Goal: Find specific page/section: Find specific page/section

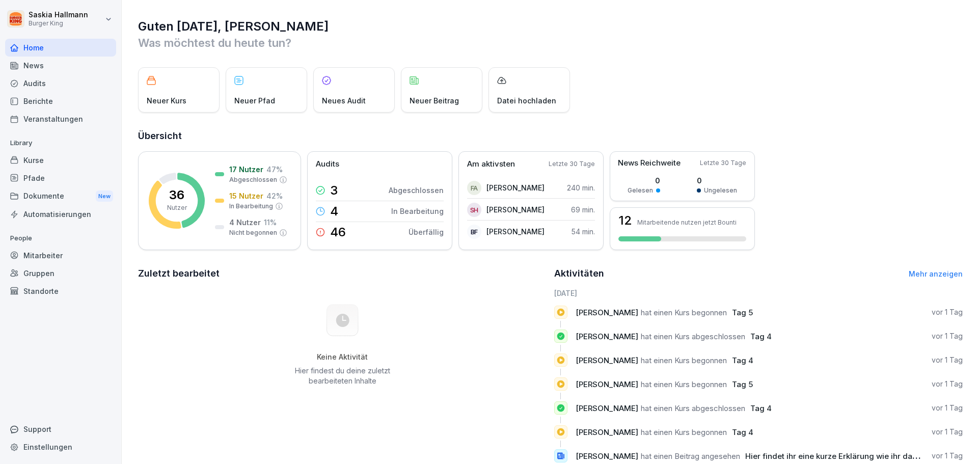
click at [38, 69] on div "News" at bounding box center [60, 66] width 111 height 18
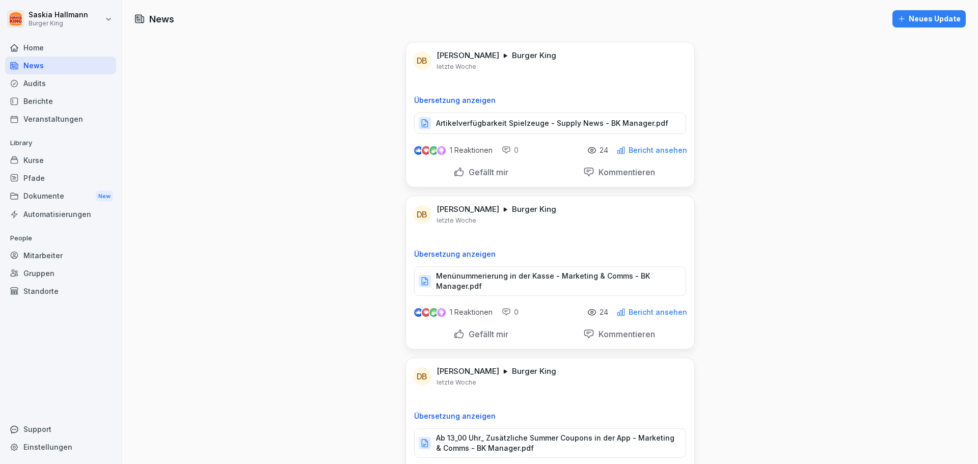
click at [43, 98] on div "Berichte" at bounding box center [60, 101] width 111 height 18
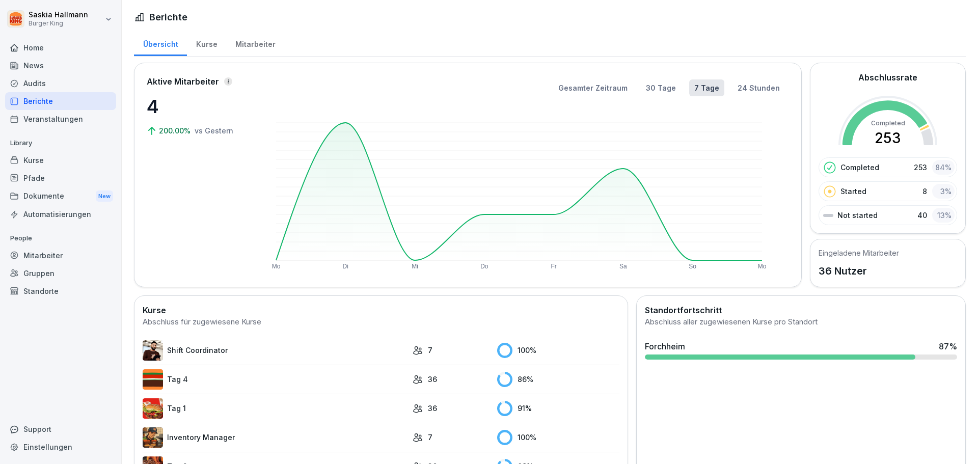
click at [52, 151] on div "Kurse" at bounding box center [60, 160] width 111 height 18
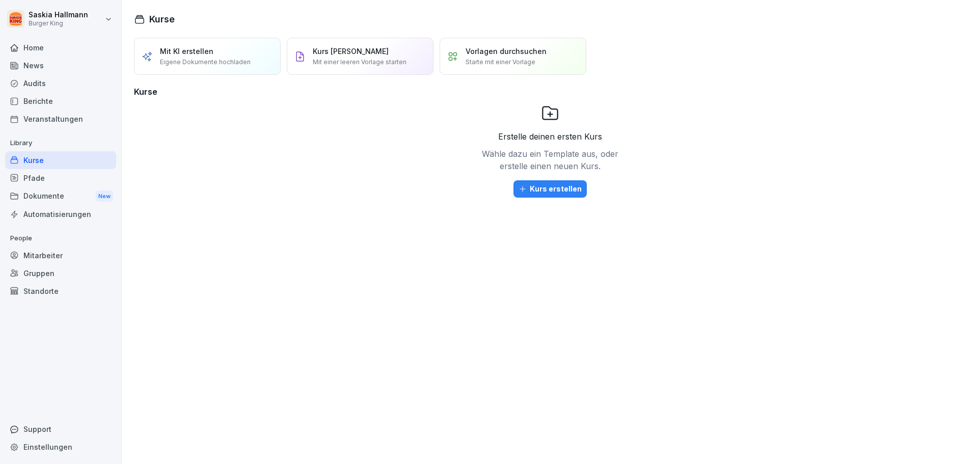
click at [54, 253] on div "Mitarbeiter" at bounding box center [60, 255] width 111 height 18
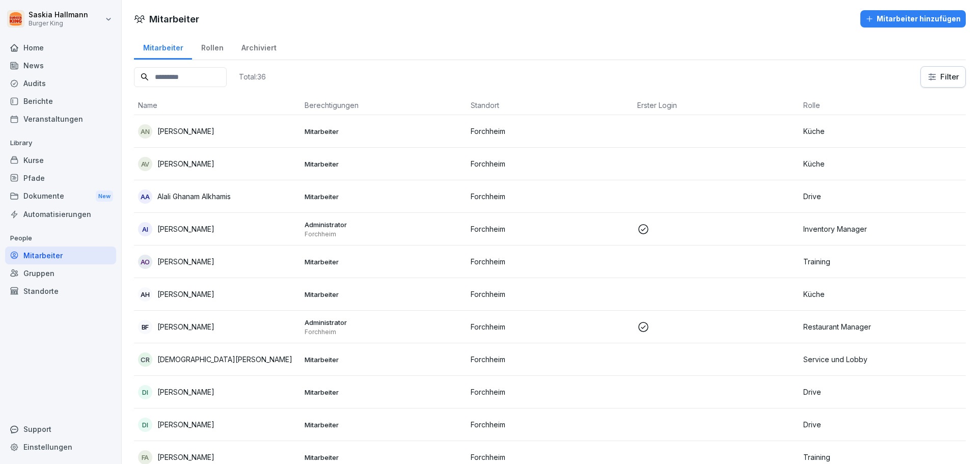
click at [39, 83] on div "Audits" at bounding box center [60, 83] width 111 height 18
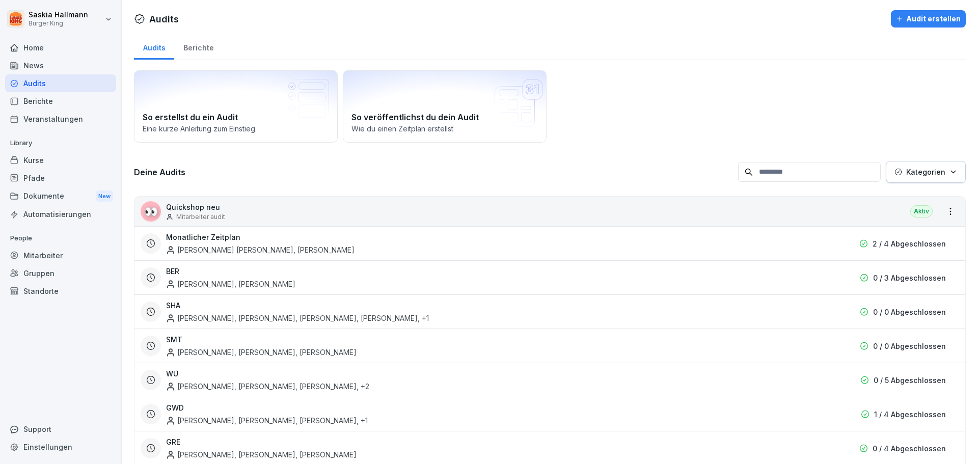
click at [45, 103] on div "Berichte" at bounding box center [60, 101] width 111 height 18
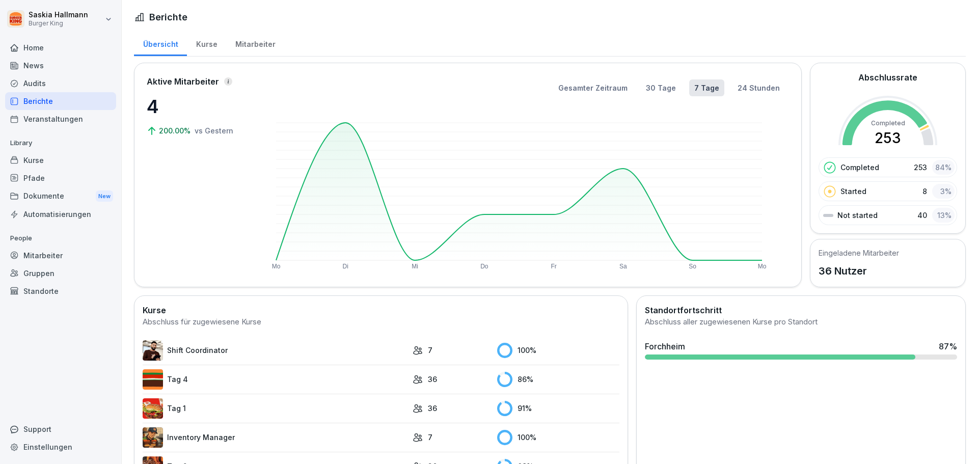
click at [232, 49] on div "Mitarbeiter" at bounding box center [255, 43] width 58 height 26
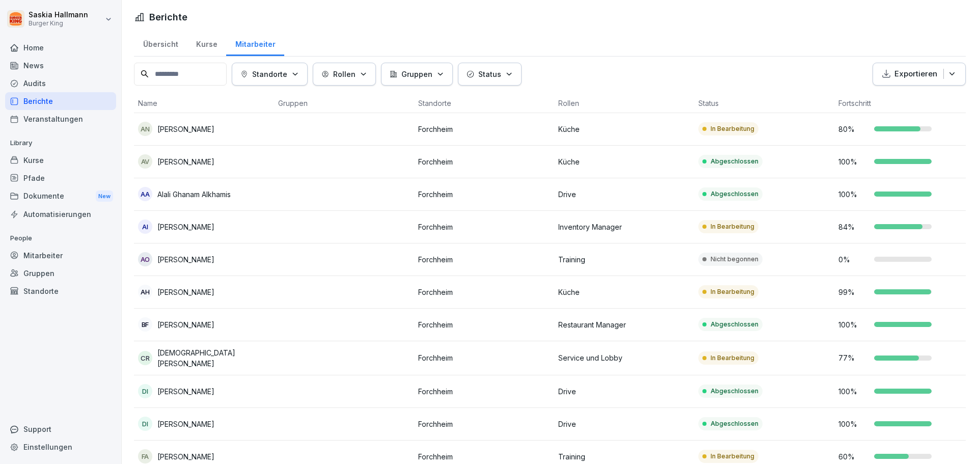
click at [211, 70] on input at bounding box center [180, 74] width 93 height 23
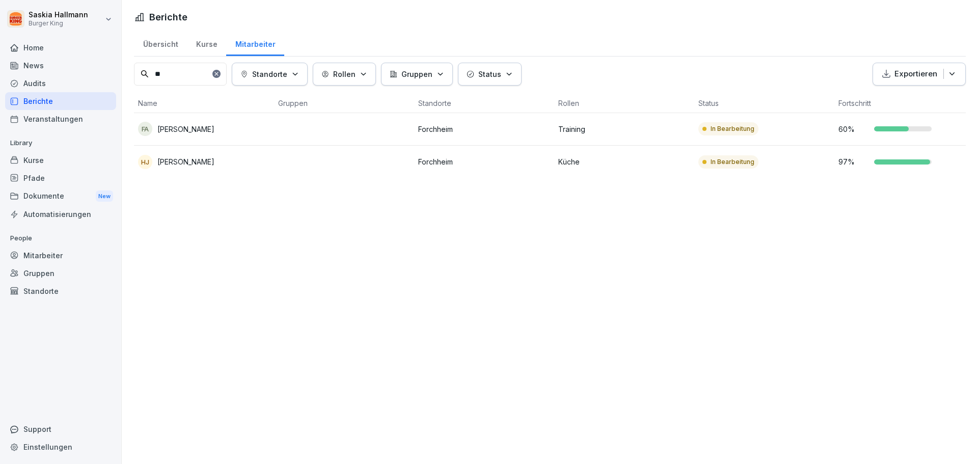
type input "**"
click at [199, 129] on p "[PERSON_NAME]" at bounding box center [185, 129] width 57 height 11
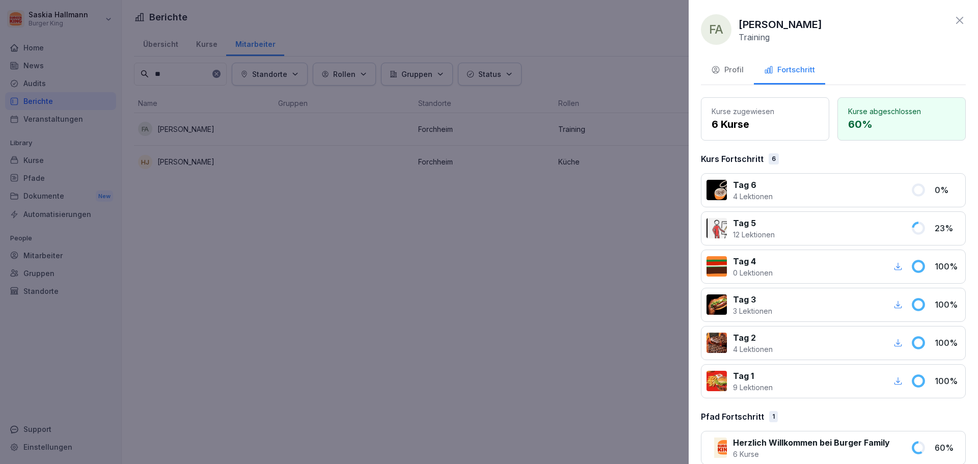
click at [744, 67] on button "Profil" at bounding box center [727, 70] width 53 height 27
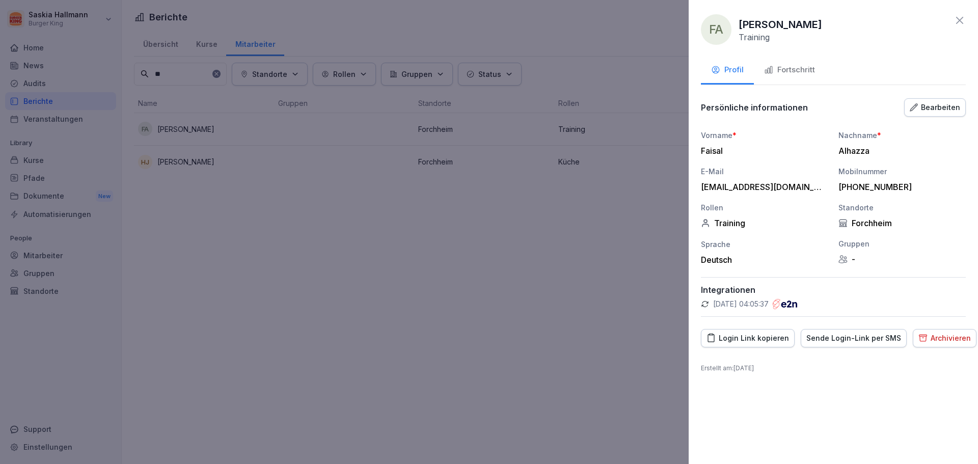
click at [806, 257] on div "Deutsch" at bounding box center [764, 260] width 127 height 10
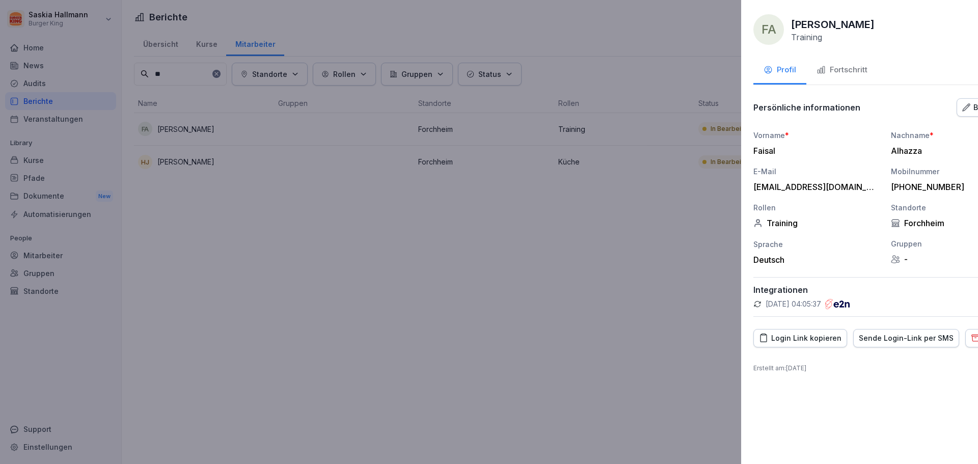
click at [238, 105] on div at bounding box center [489, 232] width 978 height 464
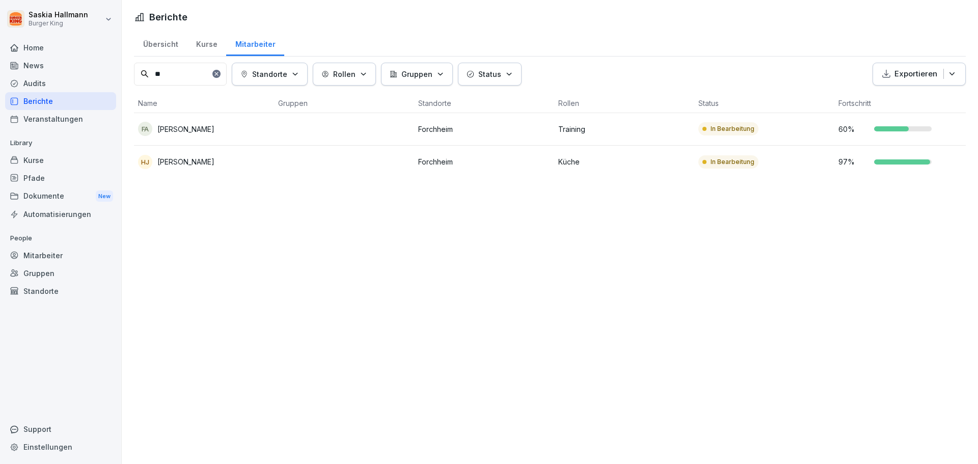
drag, startPoint x: 44, startPoint y: 69, endPoint x: 44, endPoint y: 62, distance: 7.1
click at [44, 69] on div "News" at bounding box center [60, 66] width 111 height 18
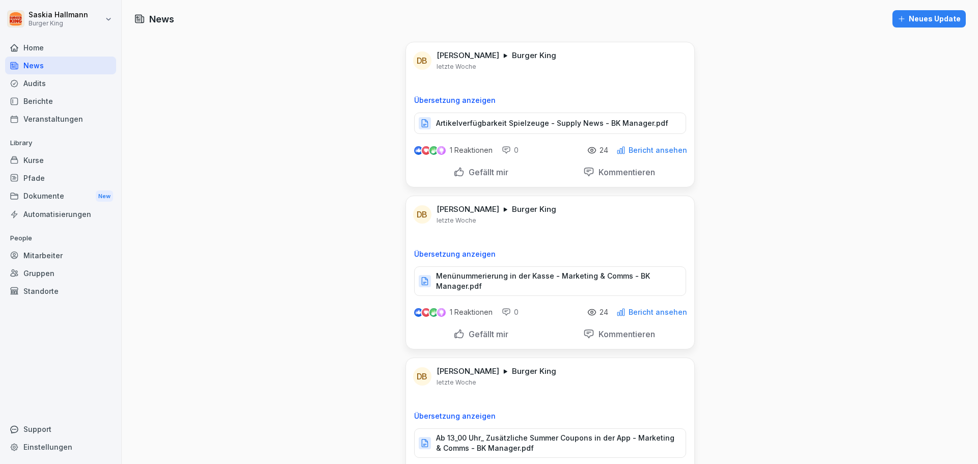
click at [43, 49] on div "Home" at bounding box center [60, 48] width 111 height 18
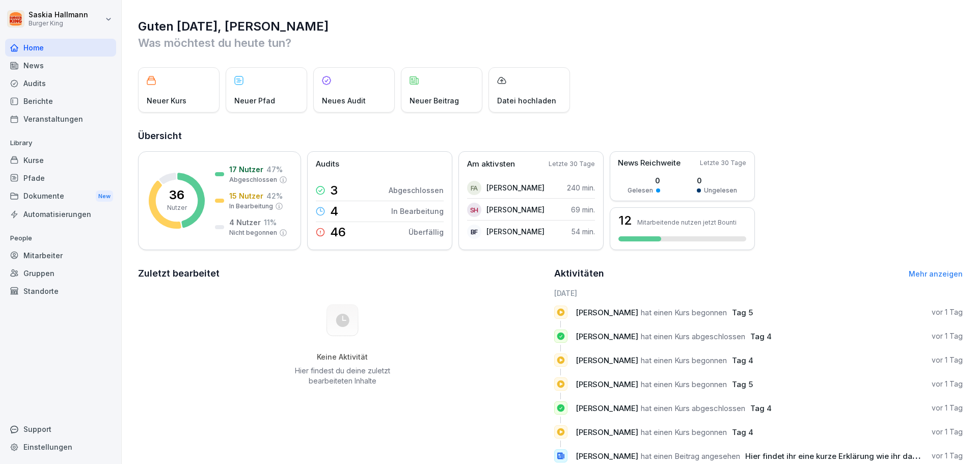
drag, startPoint x: 802, startPoint y: 166, endPoint x: 809, endPoint y: 162, distance: 7.6
click at [802, 166] on div "36 Nutzer 17 Nutzer 47 % Abgeschlossen 15 Nutzer 42 % In Bearbeitung 4 Nutzer 1…" at bounding box center [550, 200] width 824 height 99
